Goal: Information Seeking & Learning: Learn about a topic

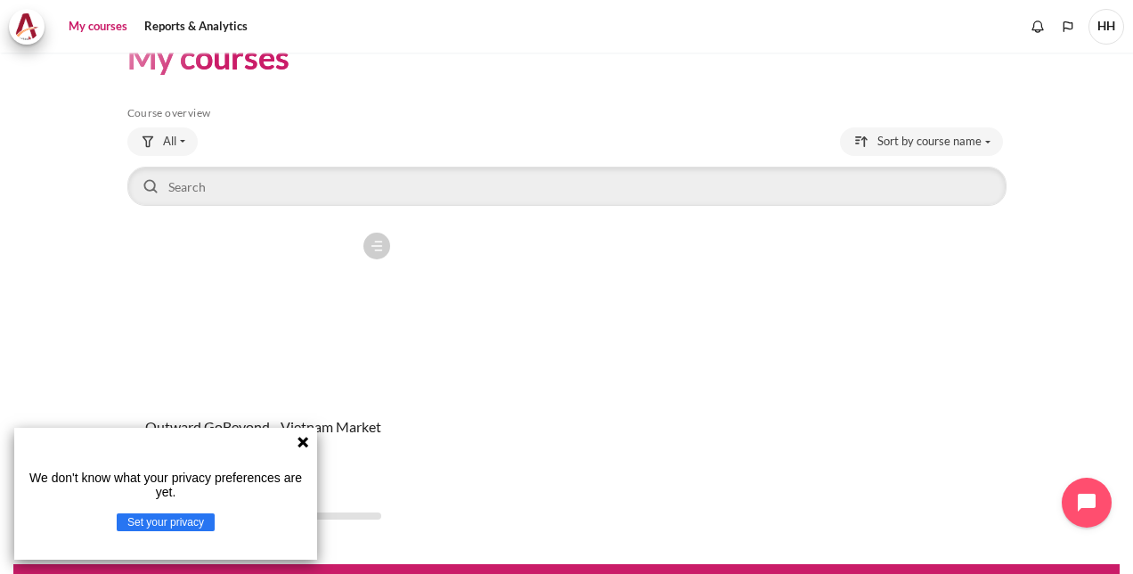
scroll to position [77, 0]
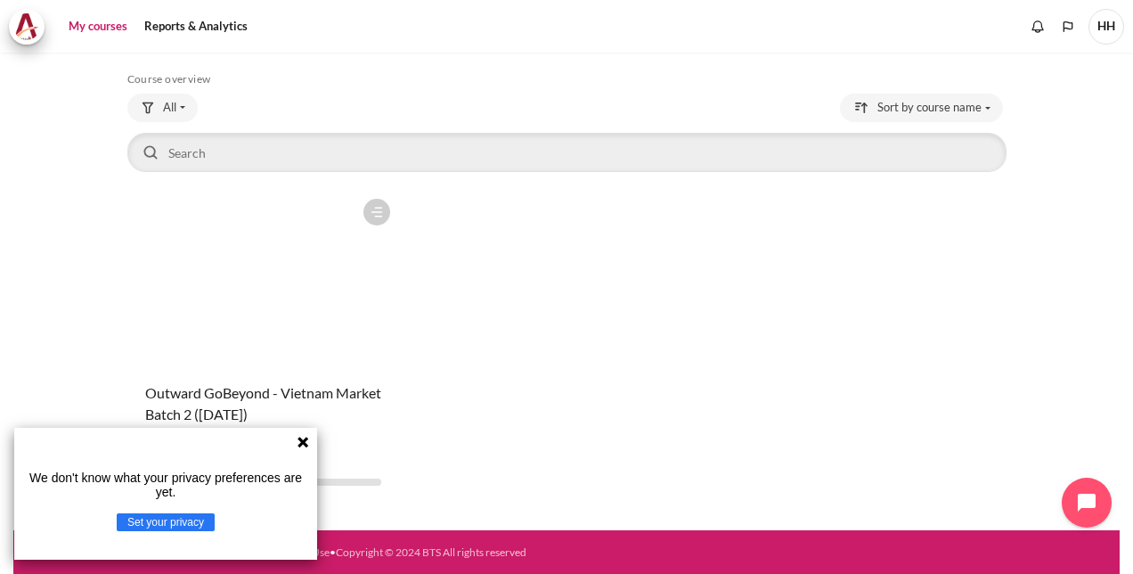
click at [328, 277] on figure "Content" at bounding box center [263, 279] width 272 height 178
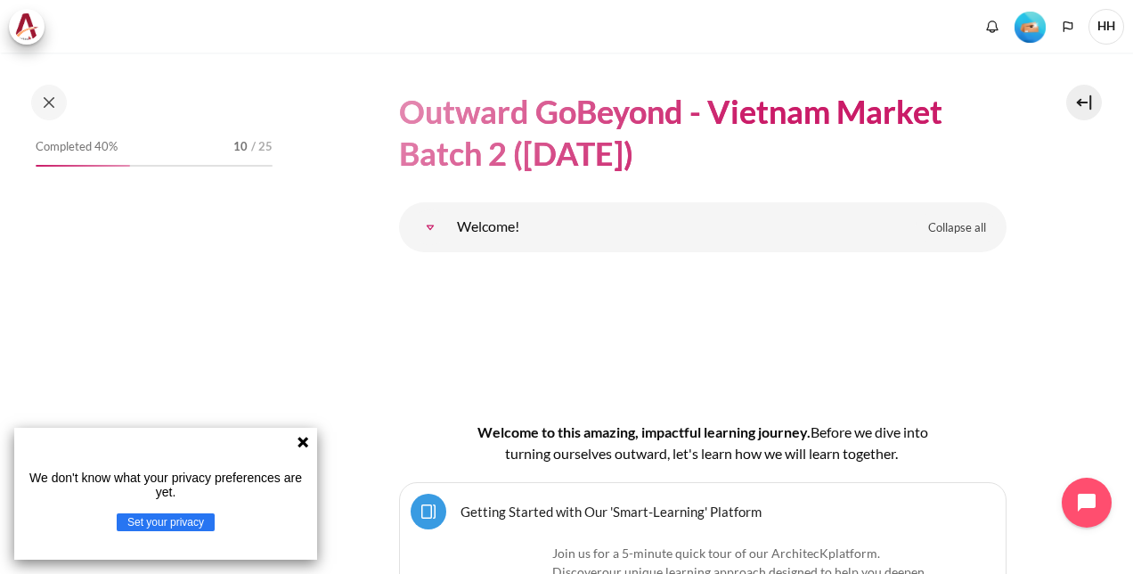
scroll to position [89, 0]
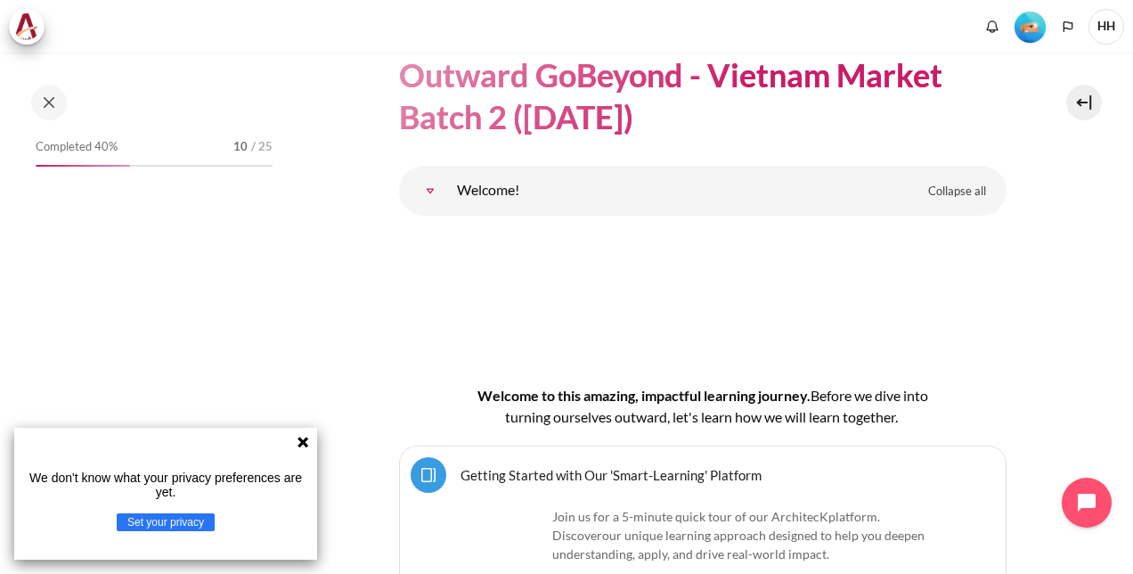
click at [301, 436] on icon at bounding box center [303, 442] width 14 height 14
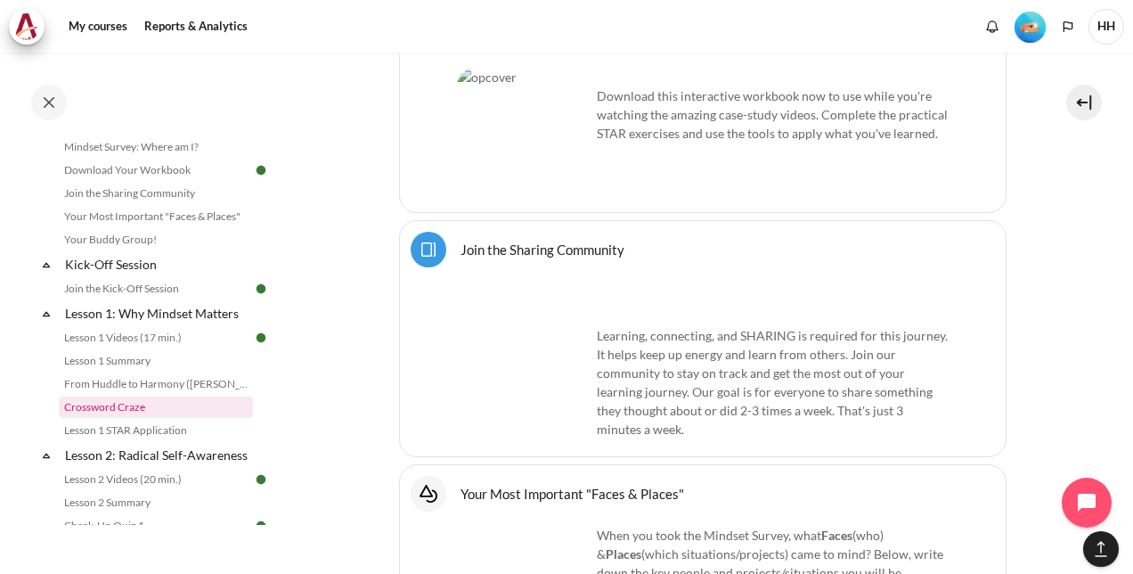
scroll to position [178, 0]
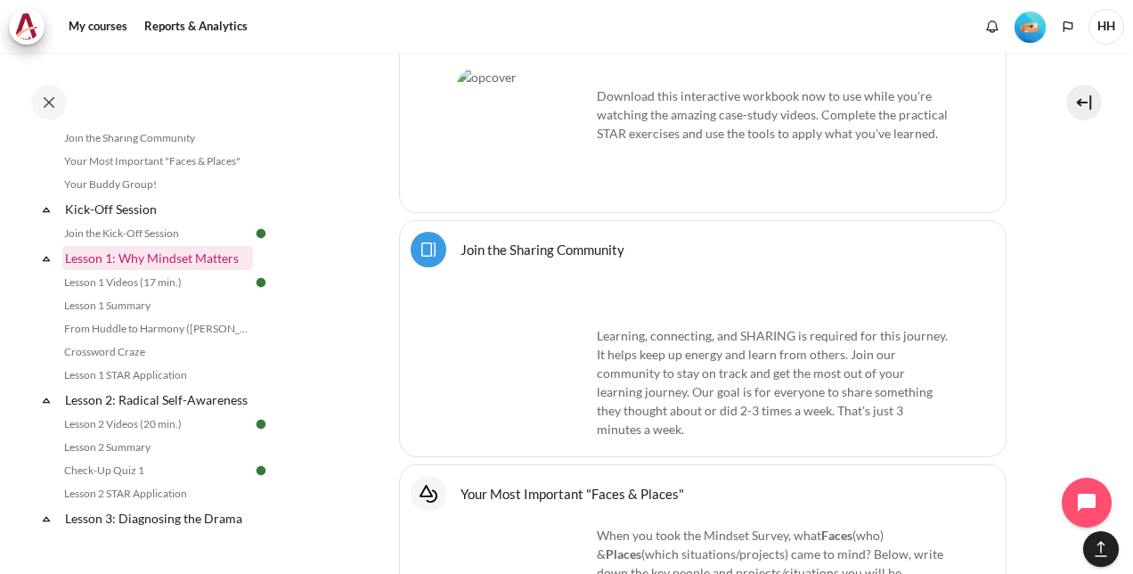
click at [188, 253] on link "Lesson 1: Why Mindset Matters" at bounding box center [157, 258] width 191 height 24
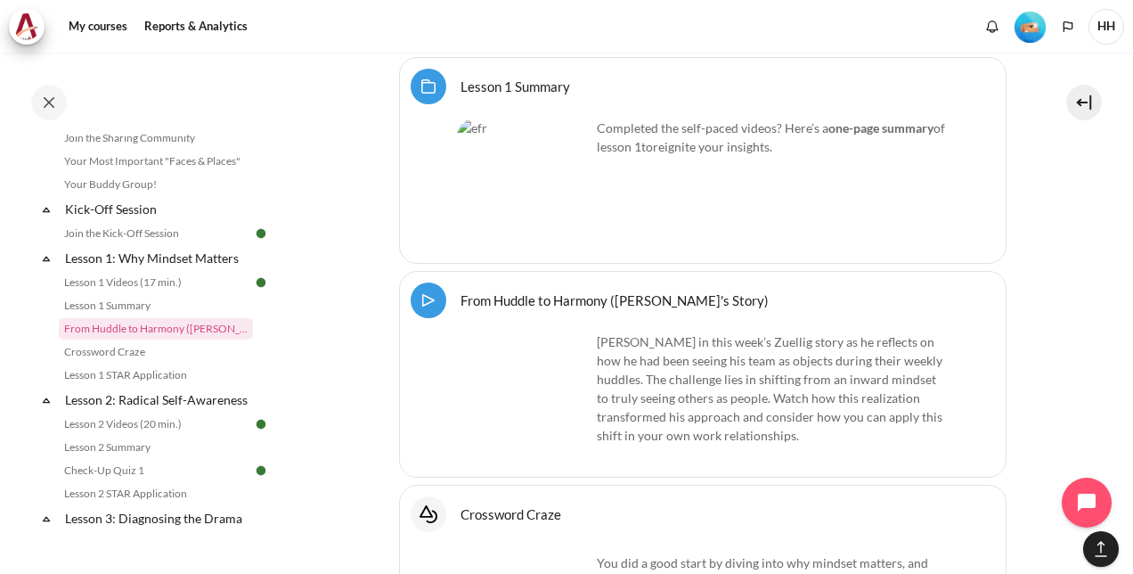
scroll to position [2783, 0]
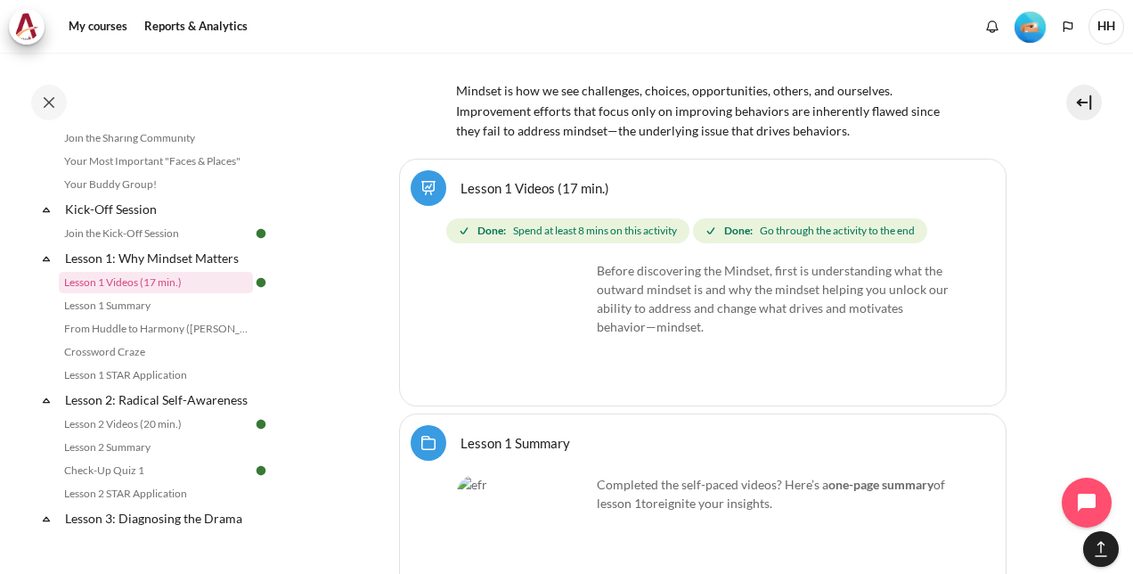
click at [554, 318] on img "Content" at bounding box center [524, 328] width 134 height 134
click at [460, 179] on link "Lesson 1 Videos (17 min.)" at bounding box center [534, 187] width 149 height 17
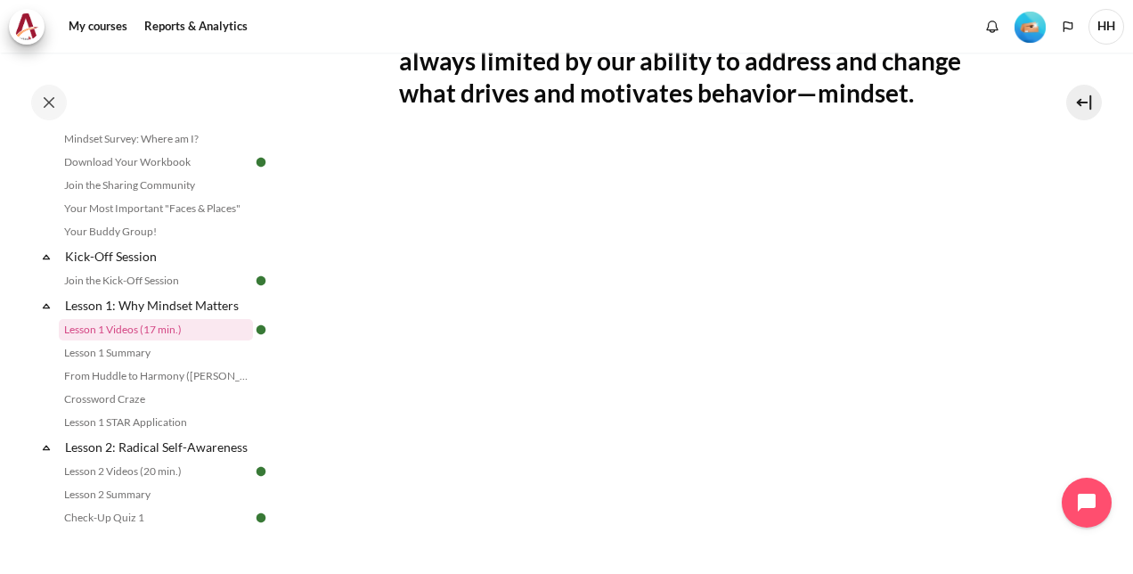
scroll to position [445, 0]
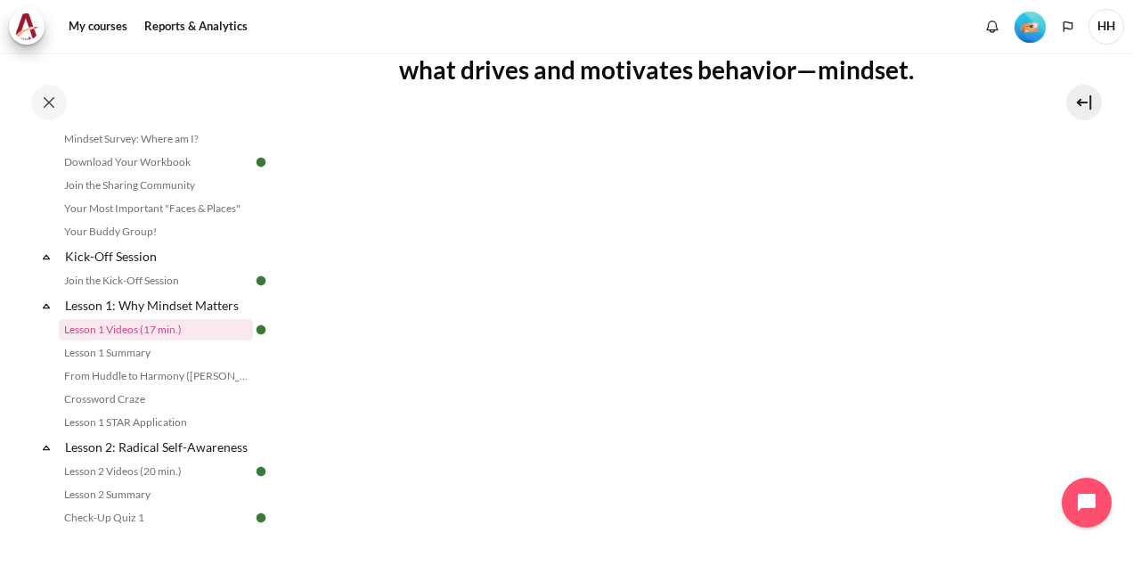
click at [1070, 369] on section "My courses OPO VN B2 Lesson 1: Why Mindset Matters Lesson 1 Videos (17 min.) Le…" at bounding box center [702, 251] width 835 height 1288
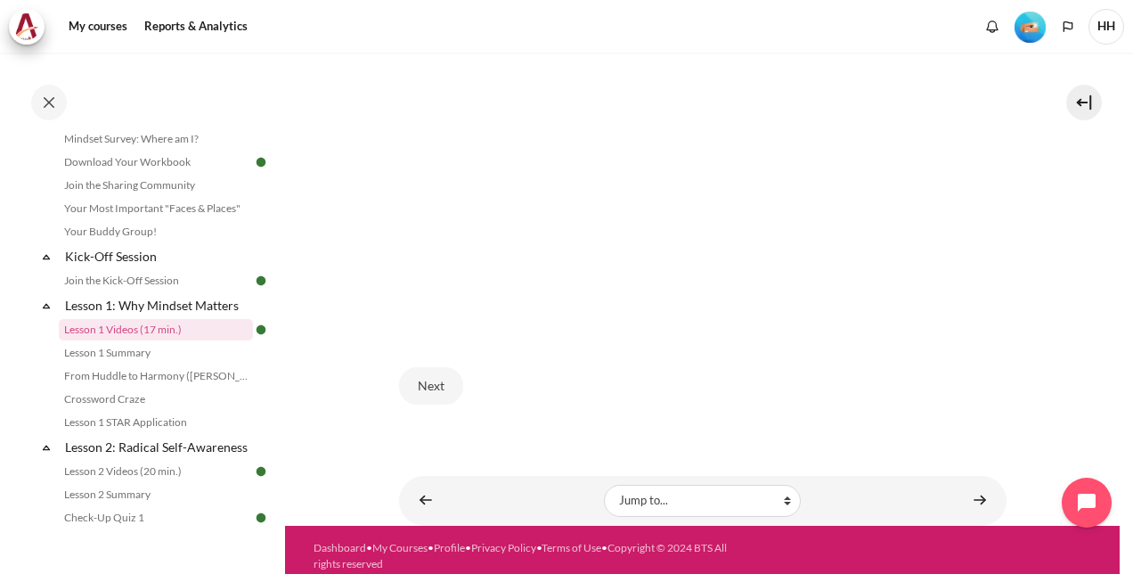
scroll to position [818, 0]
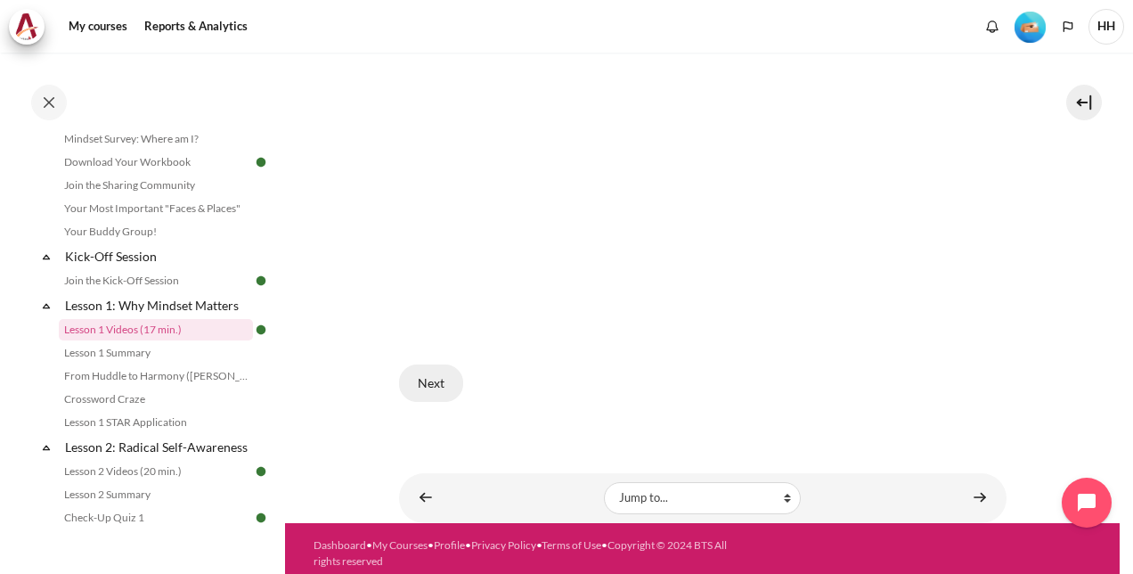
click at [428, 372] on button "Next" at bounding box center [431, 382] width 64 height 37
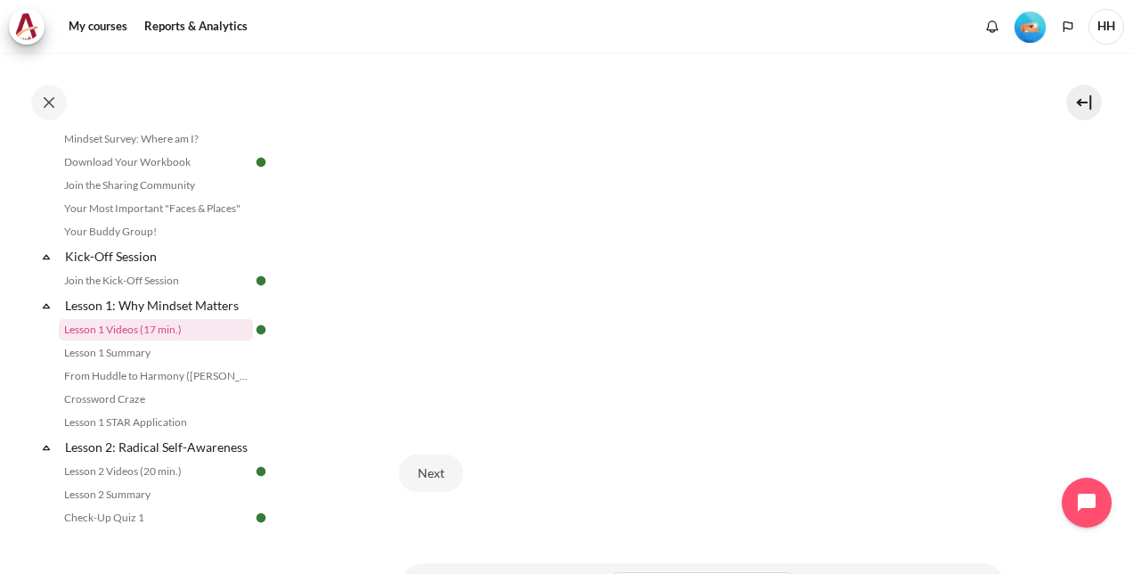
scroll to position [653, 0]
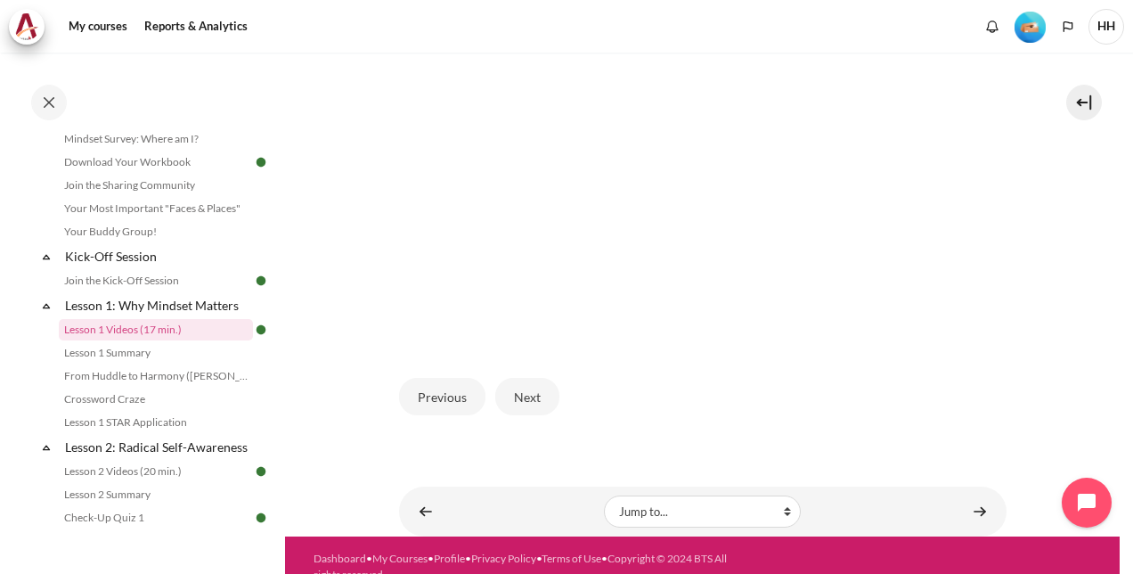
scroll to position [514, 0]
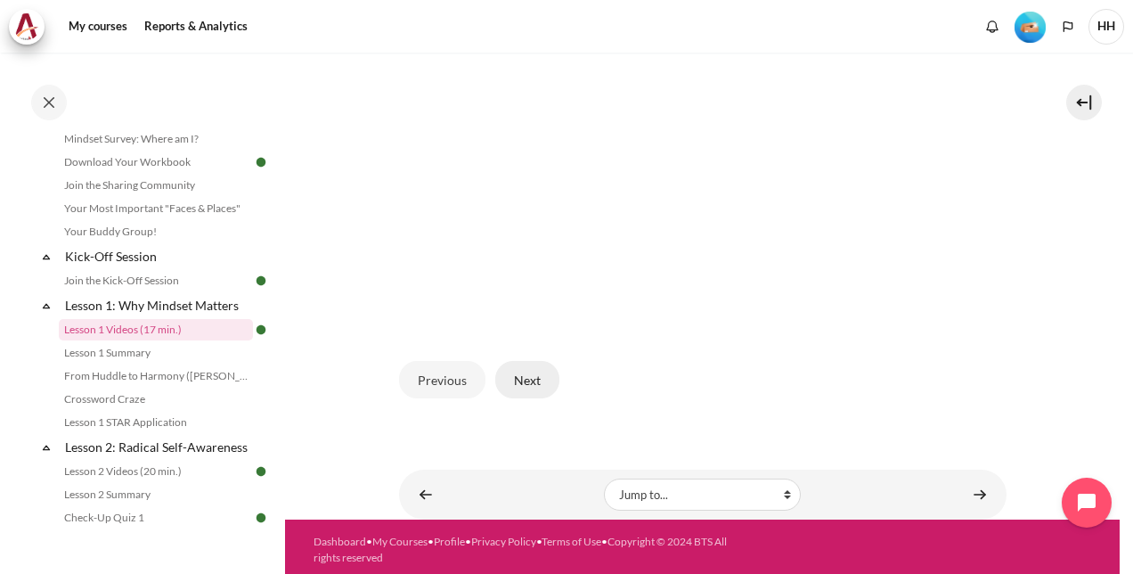
click at [502, 379] on button "Next" at bounding box center [527, 379] width 64 height 37
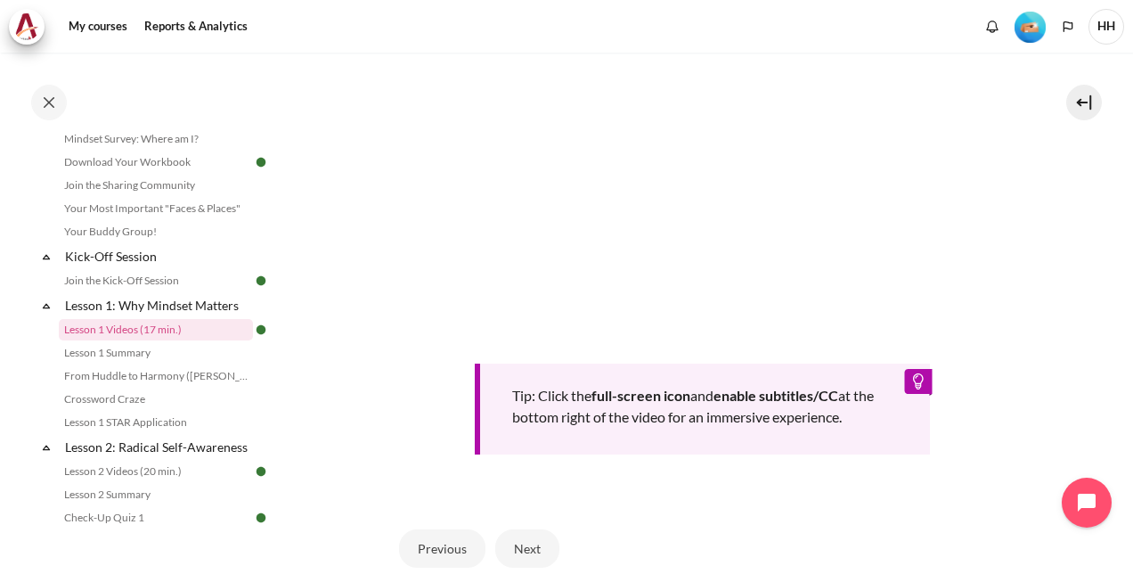
scroll to position [445, 0]
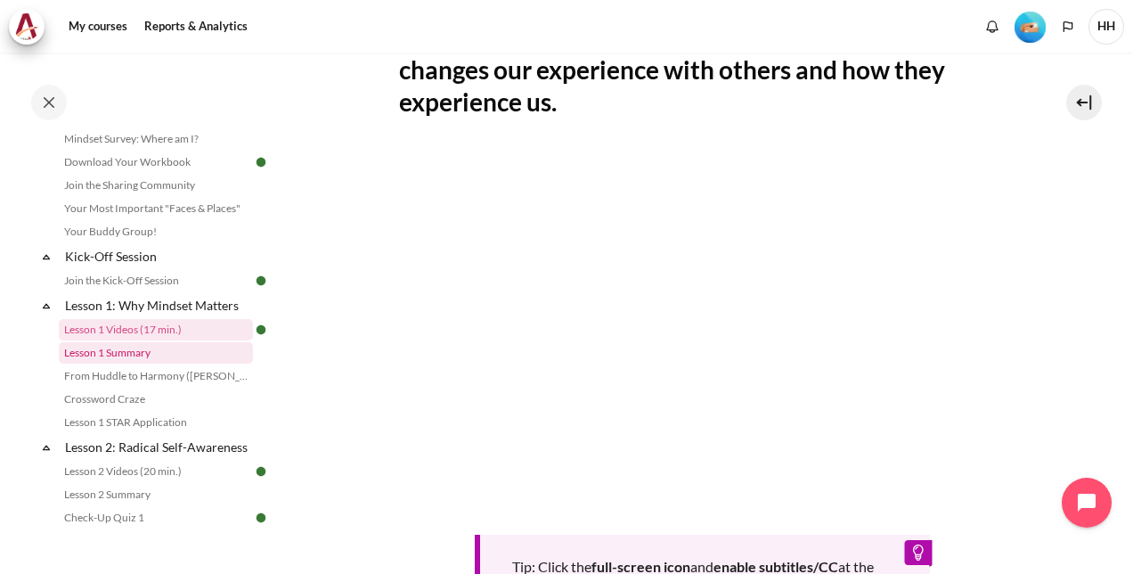
click at [112, 353] on link "Lesson 1 Summary" at bounding box center [156, 352] width 194 height 21
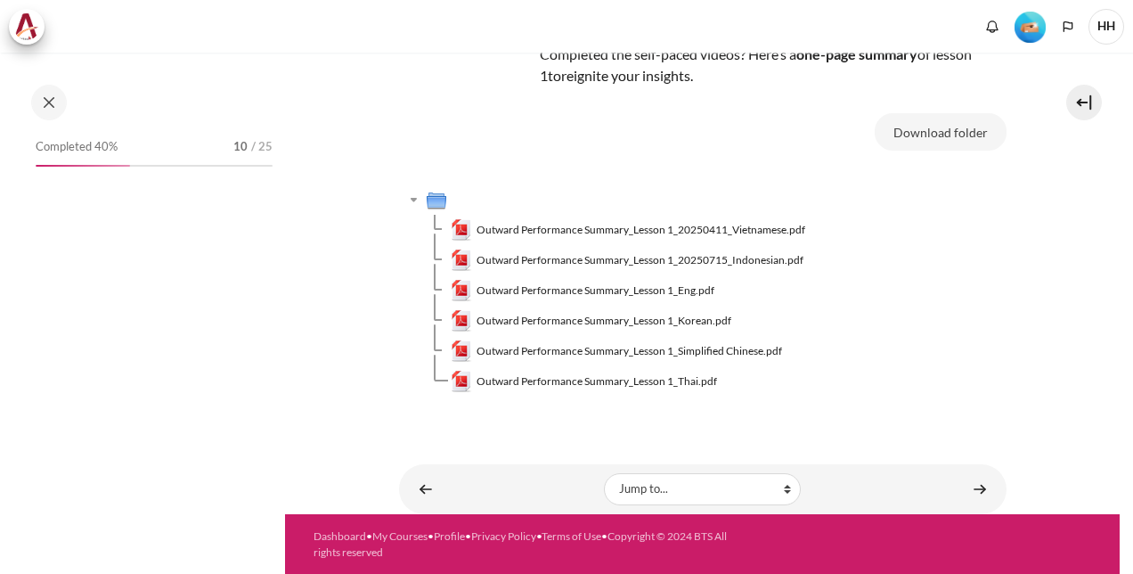
scroll to position [154, 0]
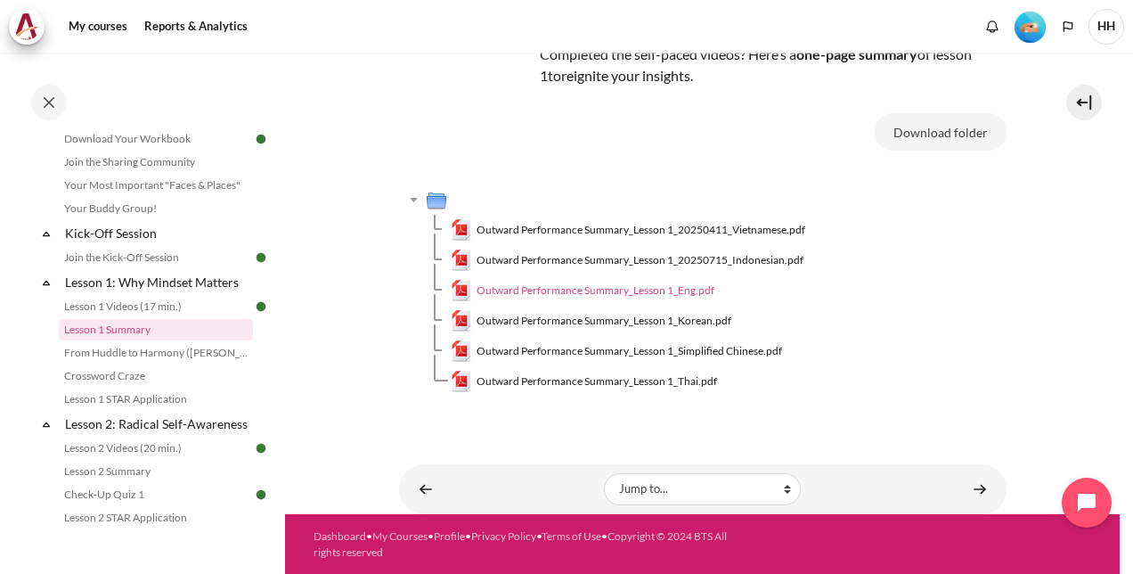
click at [582, 289] on span "Outward Performance Summary_Lesson 1_Eng.pdf" at bounding box center [596, 290] width 238 height 16
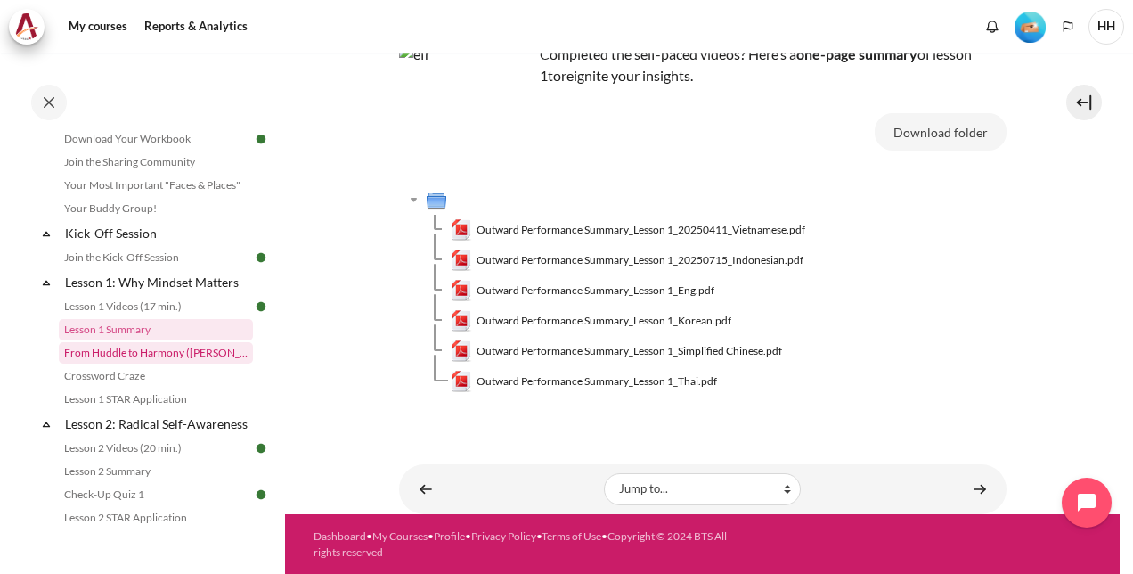
click at [187, 348] on link "From Huddle to Harmony ([PERSON_NAME]'s Story)" at bounding box center [156, 352] width 194 height 21
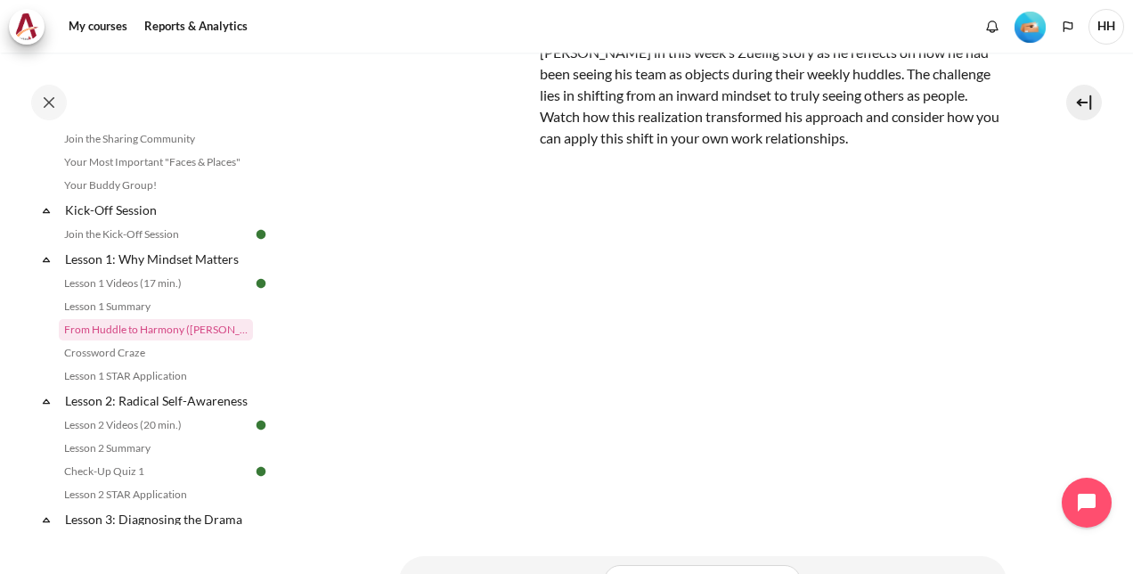
scroll to position [221, 0]
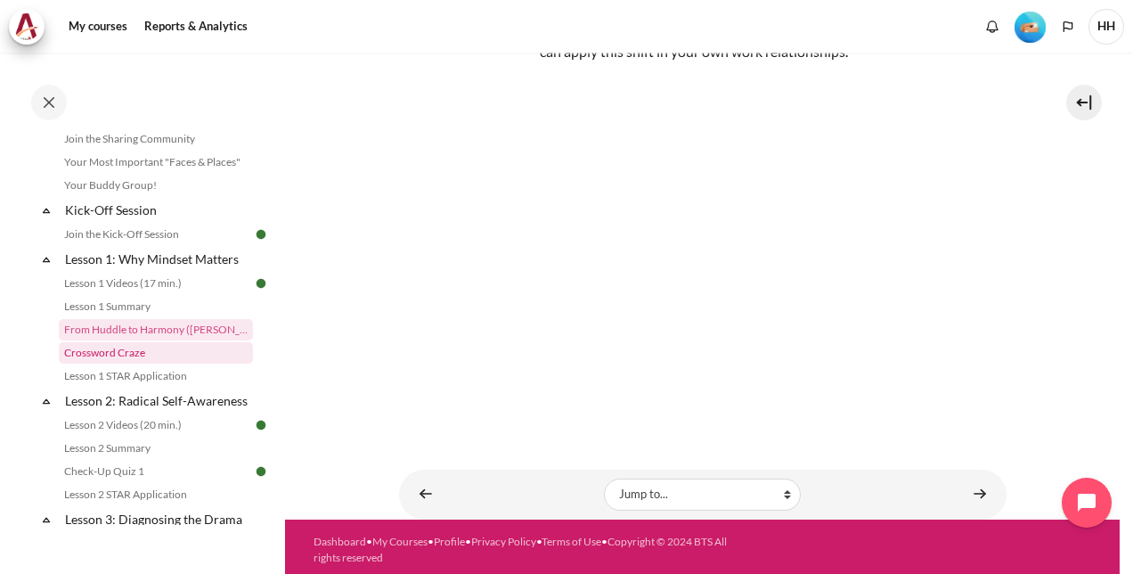
click at [123, 351] on link "Crossword Craze" at bounding box center [156, 352] width 194 height 21
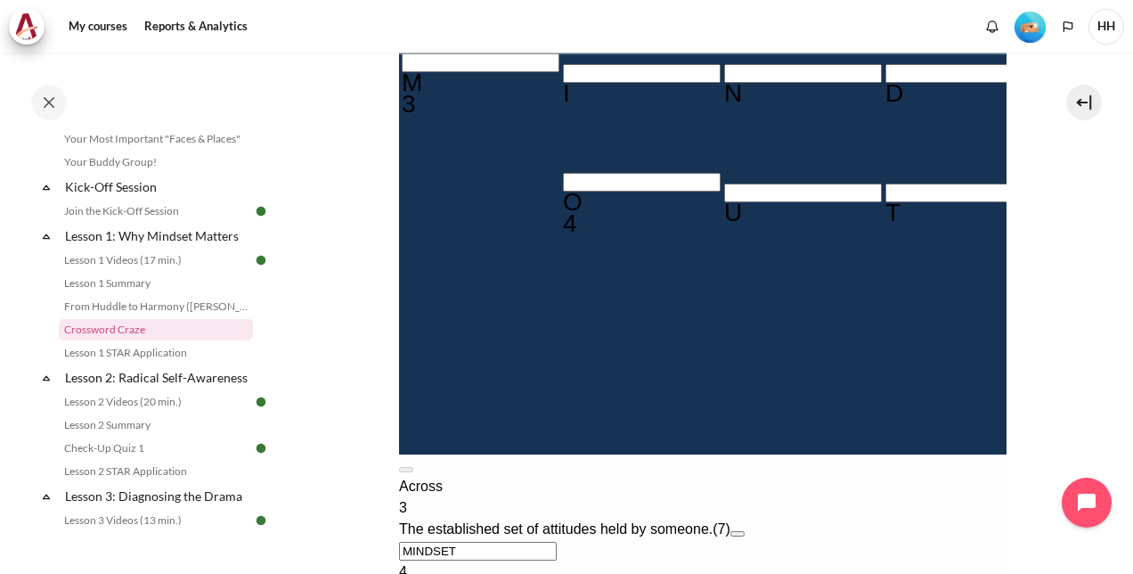
scroll to position [631, 0]
